Goal: Task Accomplishment & Management: Use online tool/utility

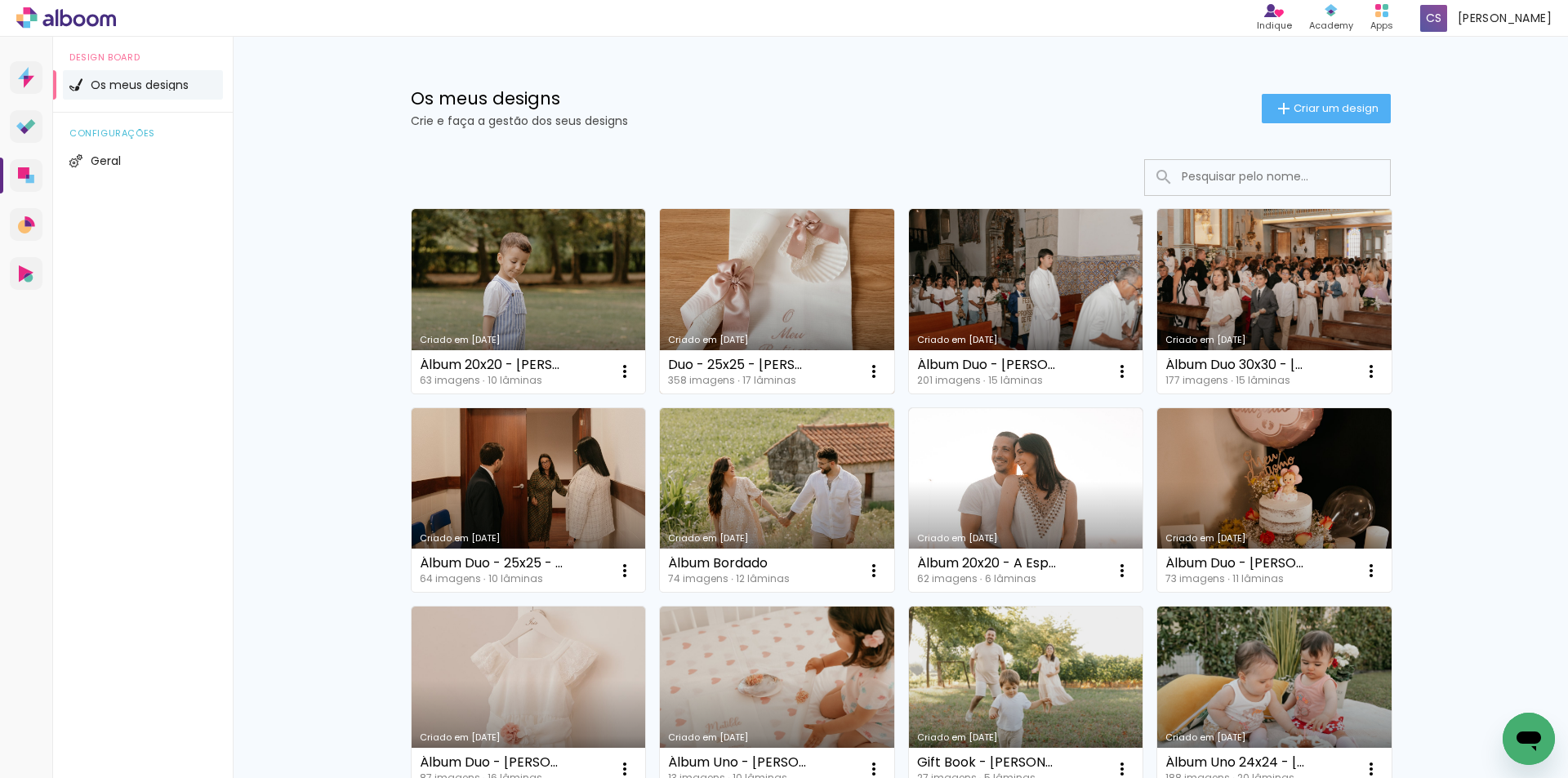
click at [777, 271] on link "Criado em [DATE]" at bounding box center [777, 302] width 235 height 185
